Goal: Task Accomplishment & Management: Complete application form

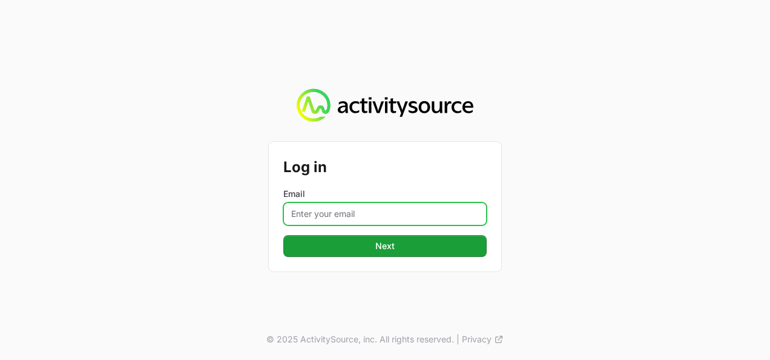
click at [336, 210] on input "Email" at bounding box center [385, 213] width 204 height 23
type input "[PERSON_NAME][EMAIL_ADDRESS][DOMAIN_NAME]"
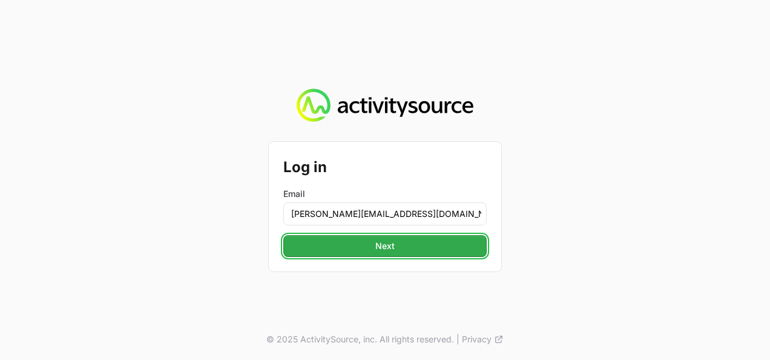
click at [376, 249] on span "Next" at bounding box center [385, 246] width 189 height 15
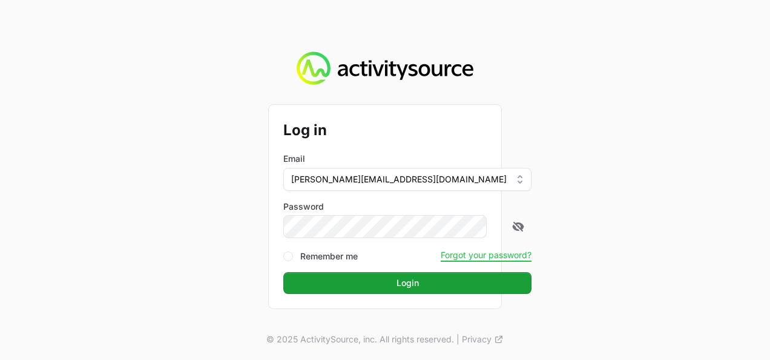
click at [283, 272] on button "Login Login" at bounding box center [407, 283] width 248 height 22
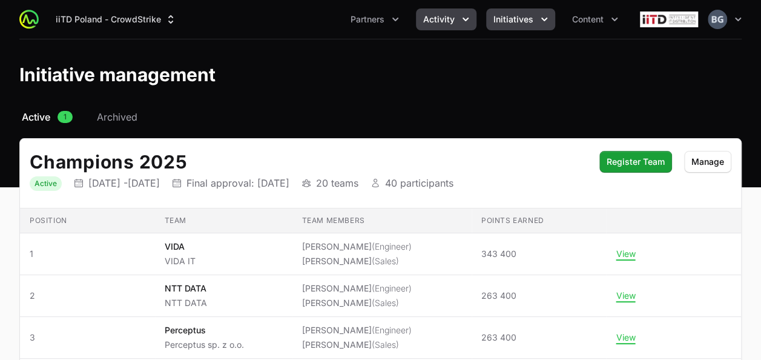
click at [434, 24] on span "Activity" at bounding box center [438, 19] width 31 height 12
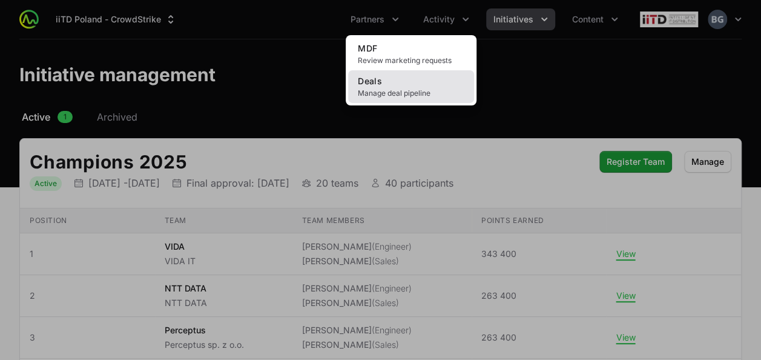
click at [434, 98] on link "Deals Manage deal pipeline" at bounding box center [411, 86] width 126 height 33
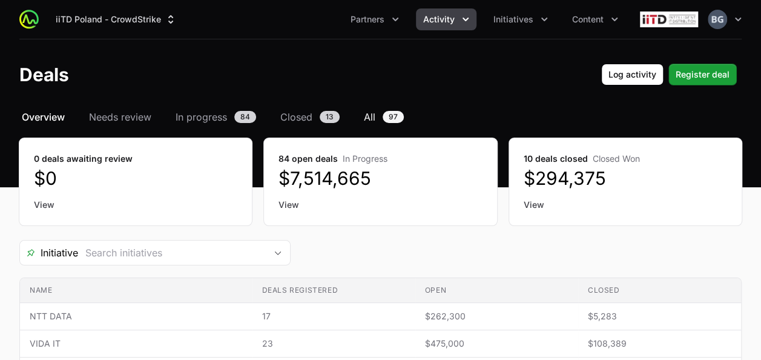
click at [369, 119] on span "All" at bounding box center [370, 117] width 12 height 15
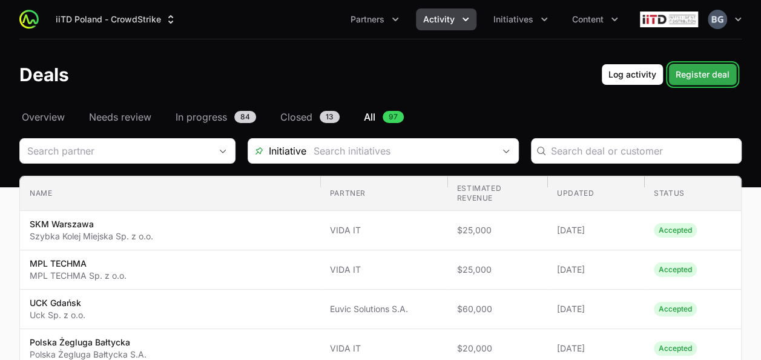
click at [687, 79] on span "Register deal" at bounding box center [703, 74] width 54 height 15
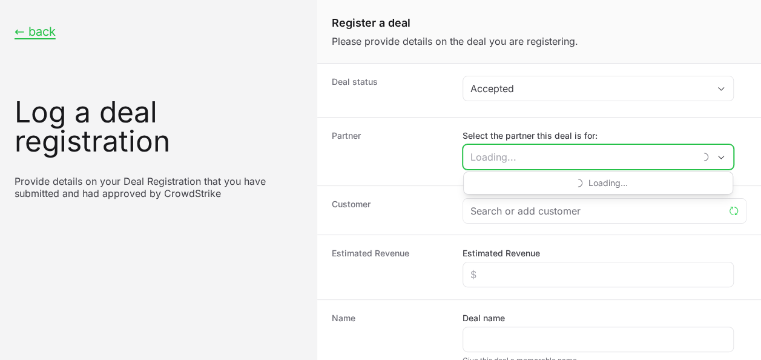
click at [501, 161] on input "Select the partner this deal is for:" at bounding box center [578, 157] width 231 height 24
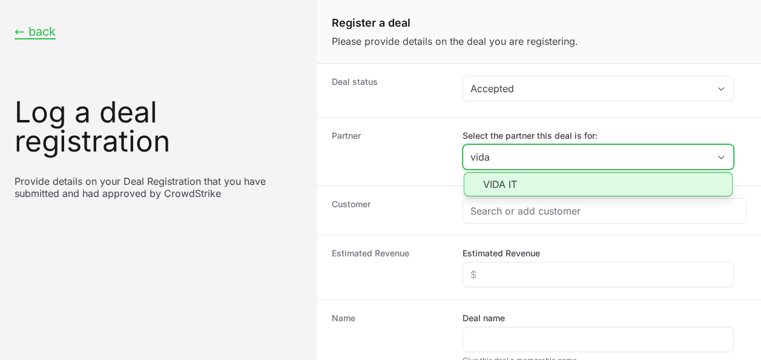
click at [514, 178] on li "VIDA IT" at bounding box center [598, 184] width 269 height 24
type input "VIDA IT"
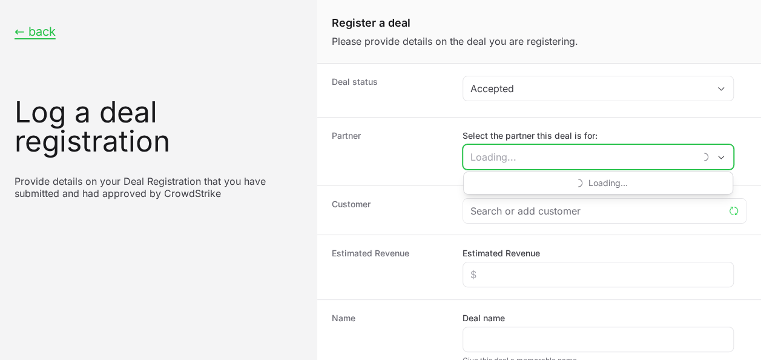
paste input "Mennica Polska S.A."
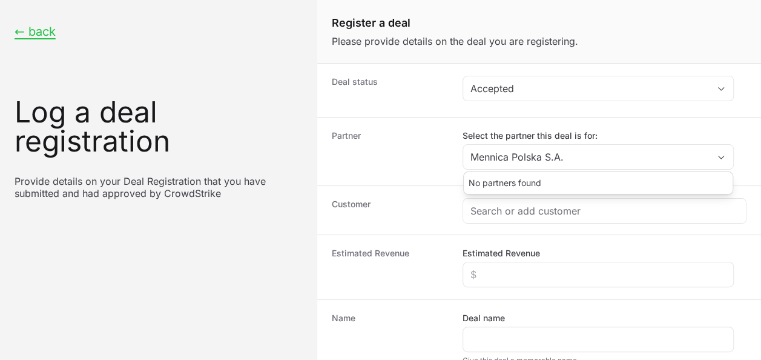
type input "VIDA IT"
click at [437, 177] on div "Partner Select the partner this deal is for: VIDA IT No partners found" at bounding box center [539, 151] width 444 height 68
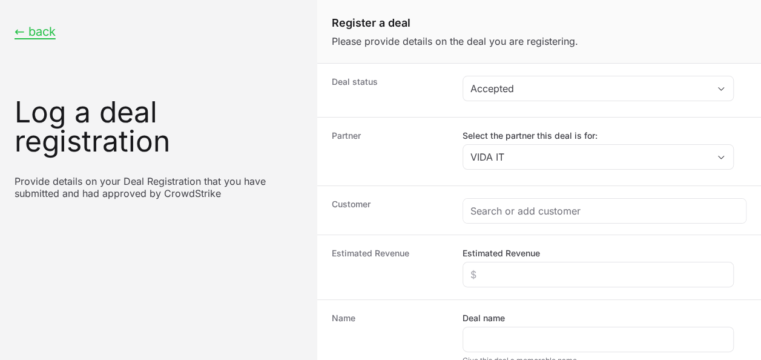
click at [523, 224] on div "Customer" at bounding box center [539, 209] width 444 height 49
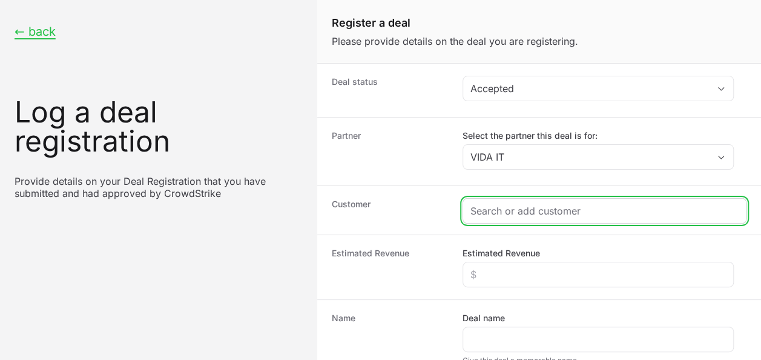
click at [522, 216] on input "Create activity form" at bounding box center [605, 211] width 268 height 15
paste input "Mennica Polska S.A."
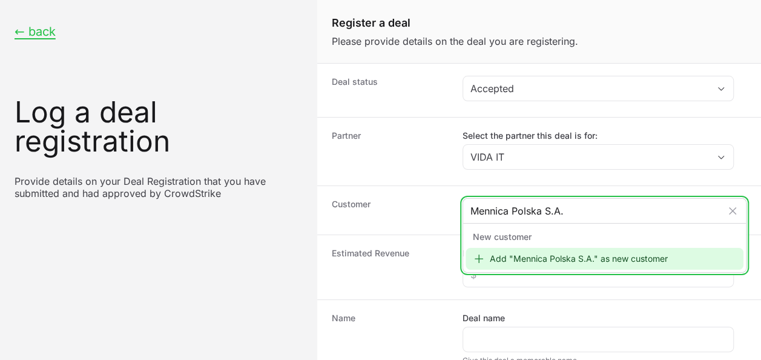
type input "Mennica Polska S.A."
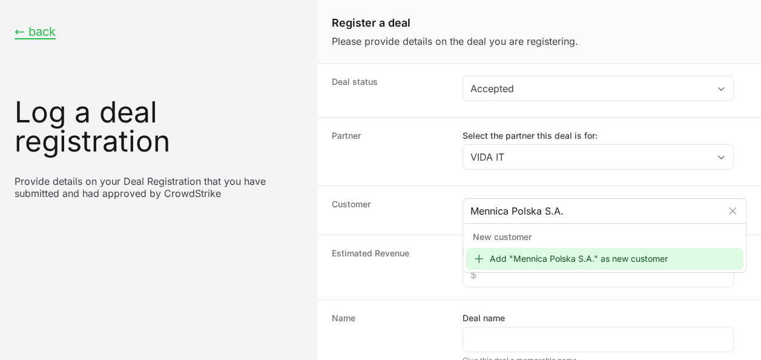
click at [520, 245] on div "New customer" at bounding box center [605, 237] width 278 height 22
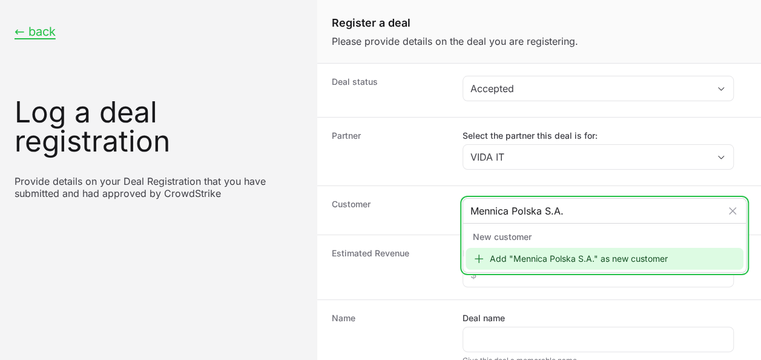
click at [523, 259] on div "Add "Mennica Polska S.A." as new customer" at bounding box center [605, 259] width 278 height 22
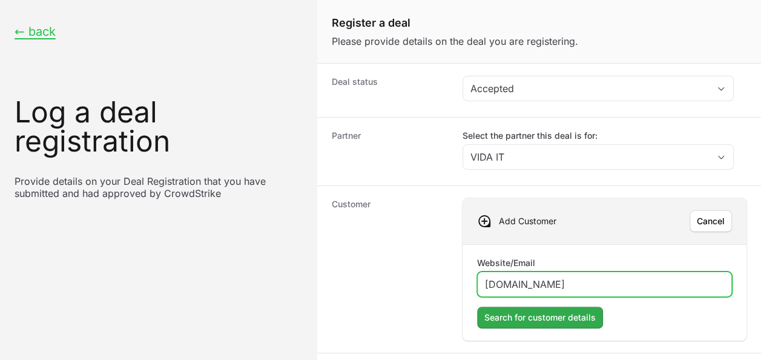
type input "[DOMAIN_NAME]"
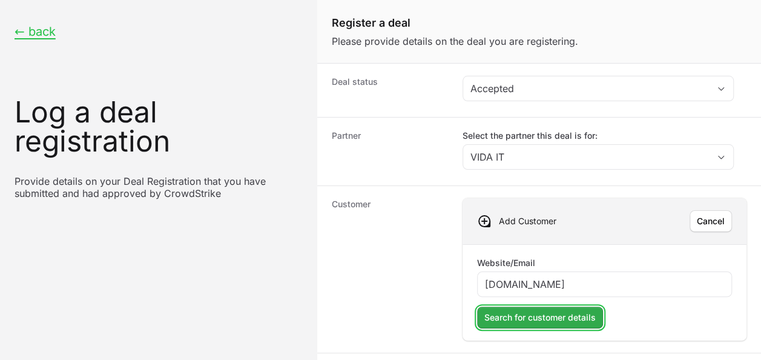
click at [577, 317] on span "Search for customer details" at bounding box center [540, 317] width 111 height 15
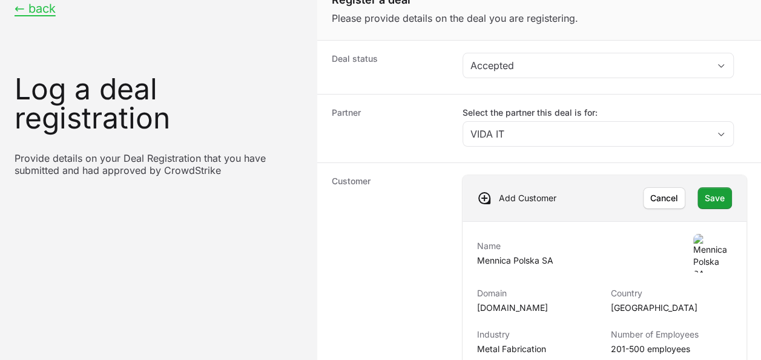
scroll to position [24, 0]
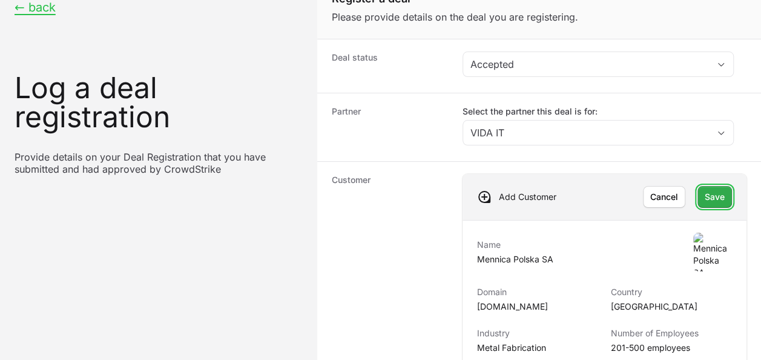
click at [714, 199] on span "Save" at bounding box center [715, 197] width 20 height 15
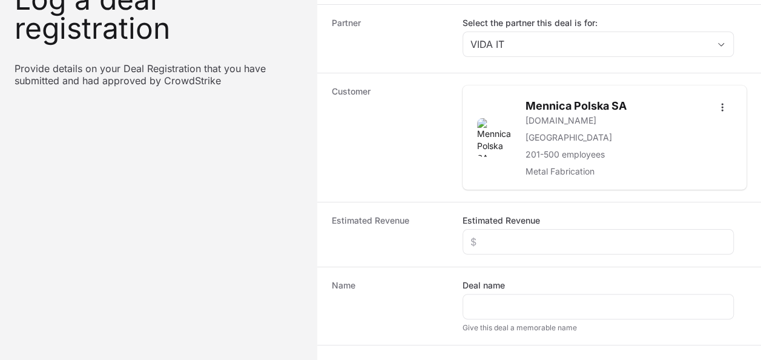
scroll to position [145, 0]
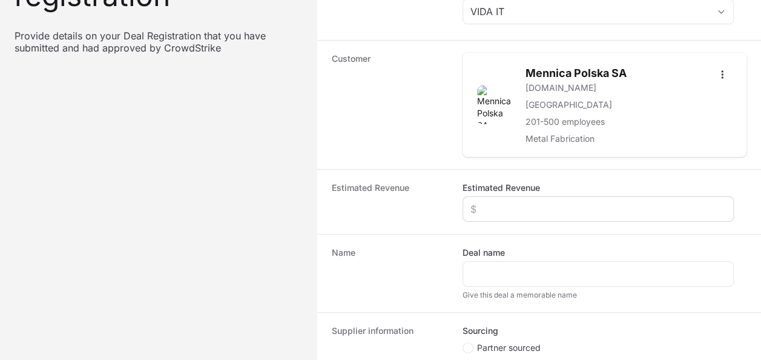
click at [520, 216] on div "Create activity form" at bounding box center [598, 208] width 271 height 25
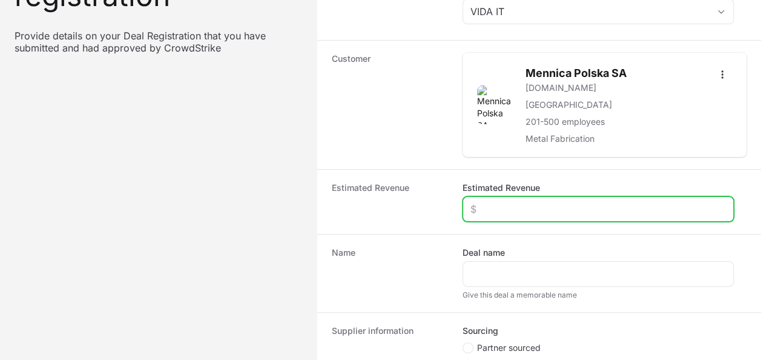
click at [521, 210] on input "Estimated Revenue" at bounding box center [599, 209] width 256 height 15
type input "$25,000"
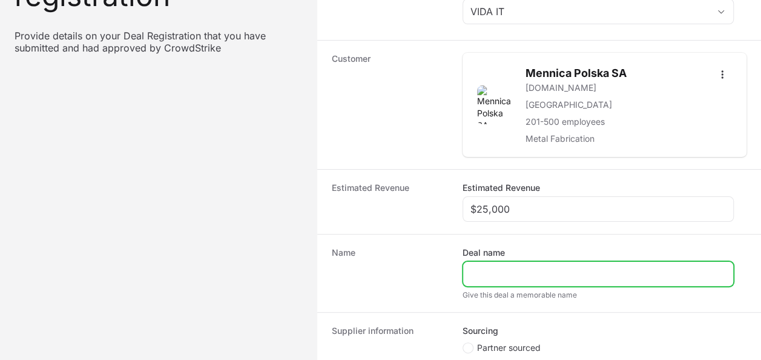
click at [514, 273] on input "Deal name" at bounding box center [599, 274] width 256 height 15
drag, startPoint x: 515, startPoint y: 270, endPoint x: 481, endPoint y: 262, distance: 35.0
click at [481, 262] on div "Mennic" at bounding box center [598, 273] width 271 height 25
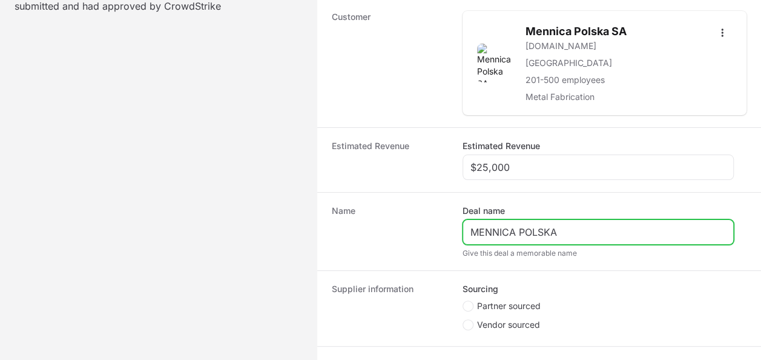
scroll to position [206, 0]
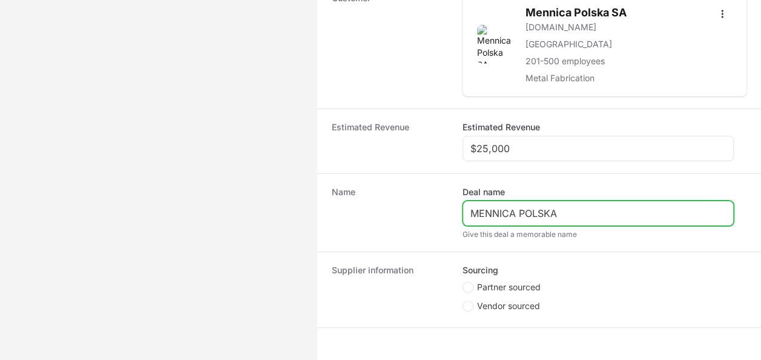
type input "MENNICA POLSKA"
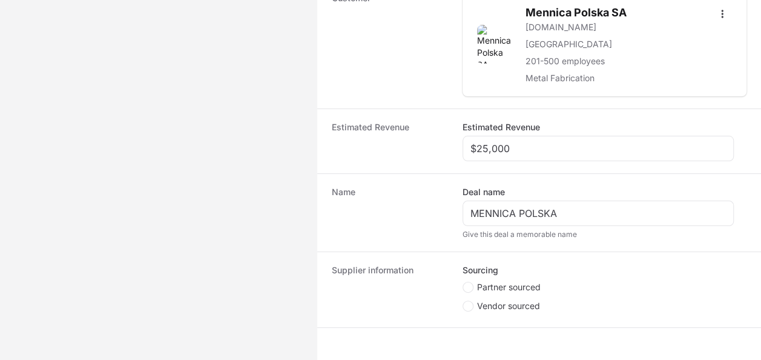
click at [520, 283] on span "Partner sourced" at bounding box center [509, 287] width 64 height 12
click at [464, 283] on input "Partner sourced" at bounding box center [463, 282] width 1 height 1
radio input "true"
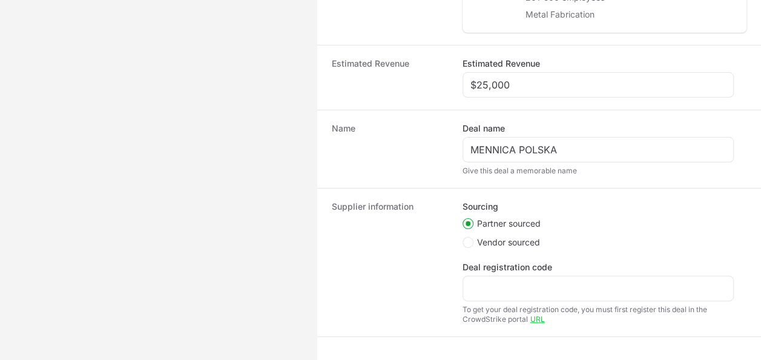
scroll to position [327, 0]
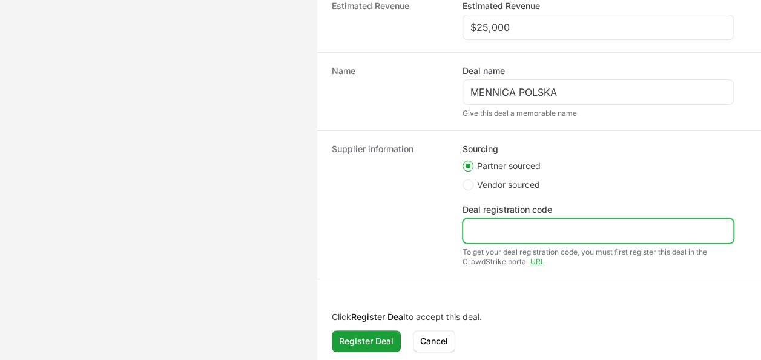
click at [511, 234] on input "Deal registration code" at bounding box center [599, 231] width 256 height 15
paste input "DR-5c2dbaec"
type input "DR-5c2dbaec"
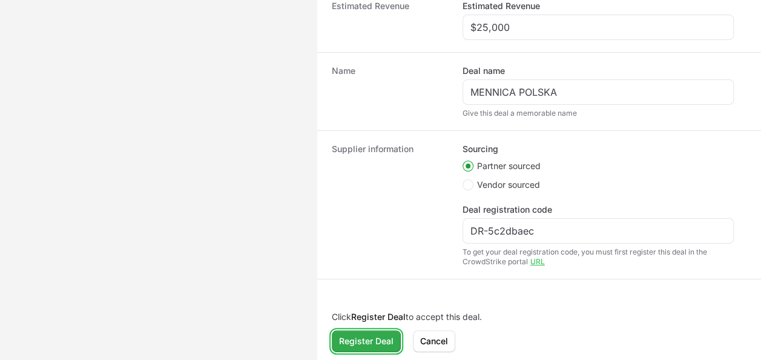
click at [365, 334] on span "Register Deal" at bounding box center [366, 341] width 55 height 15
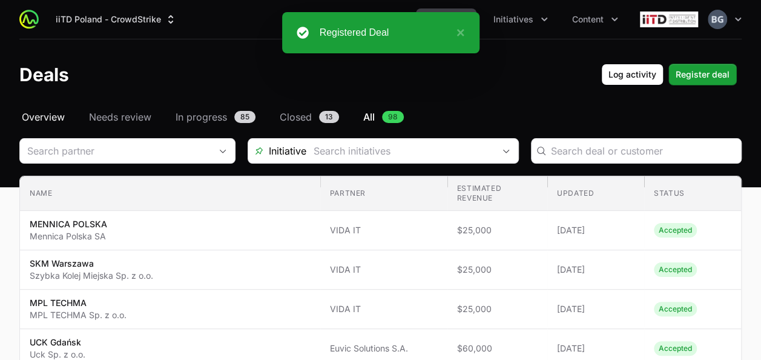
click at [58, 115] on span "Overview" at bounding box center [43, 117] width 43 height 15
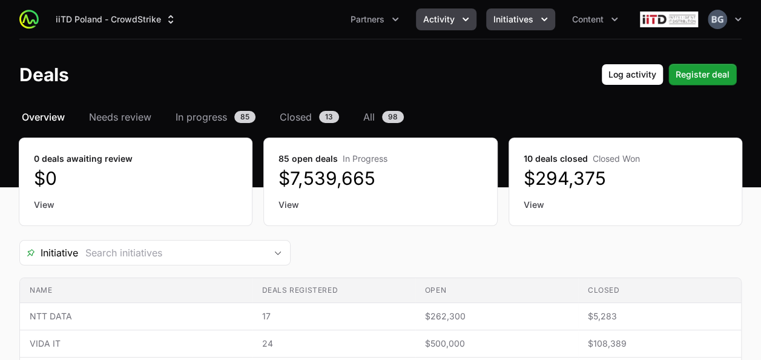
click at [522, 16] on span "Initiatives" at bounding box center [514, 19] width 40 height 12
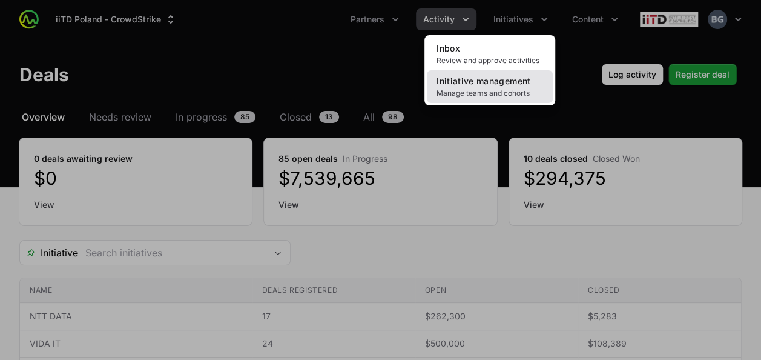
click at [472, 93] on span "Manage teams and cohorts" at bounding box center [490, 93] width 107 height 10
